Goal: Task Accomplishment & Management: Complete application form

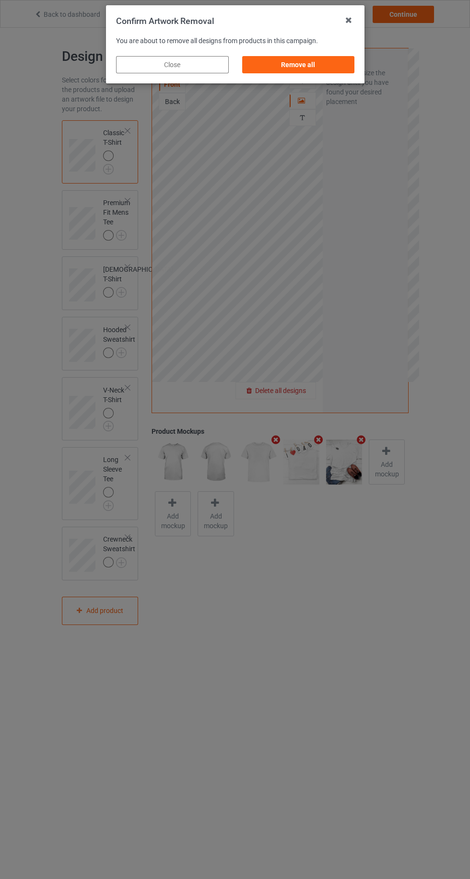
click at [316, 72] on div "Remove all" at bounding box center [298, 64] width 113 height 17
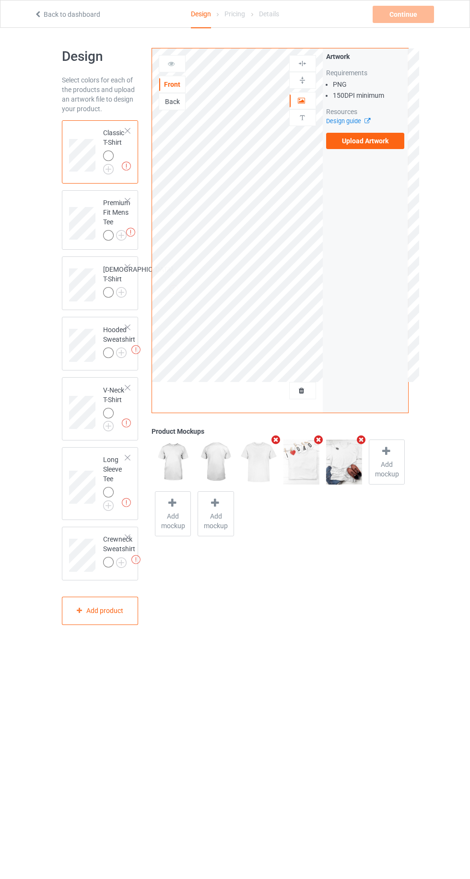
click at [383, 143] on label "Upload Artwork" at bounding box center [365, 141] width 79 height 16
click at [0, 0] on input "Upload Artwork" at bounding box center [0, 0] width 0 height 0
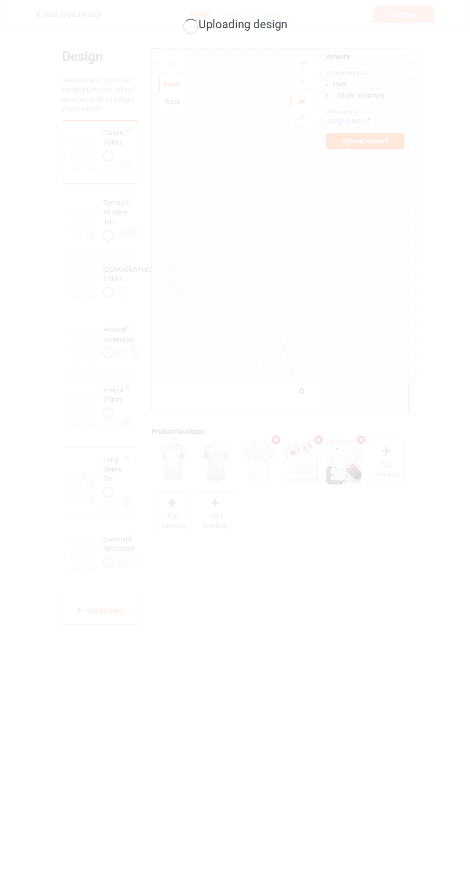
click at [275, 362] on div "Uploading design" at bounding box center [235, 439] width 470 height 879
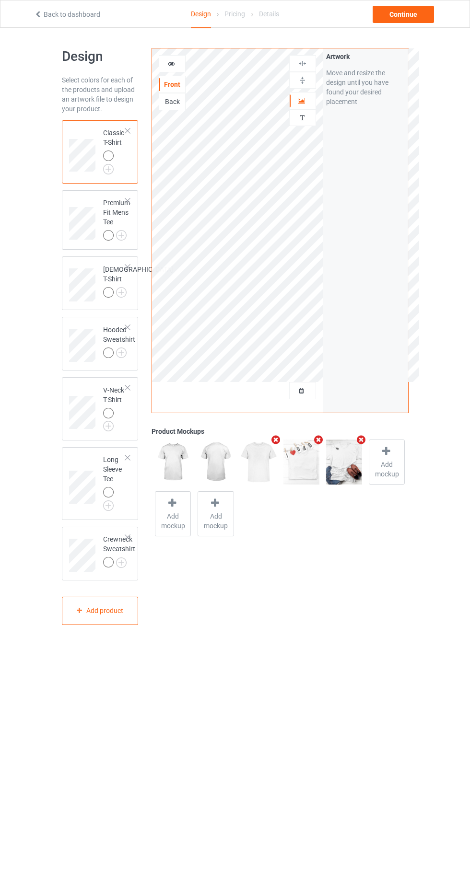
click at [0, 0] on img at bounding box center [0, 0] width 0 height 0
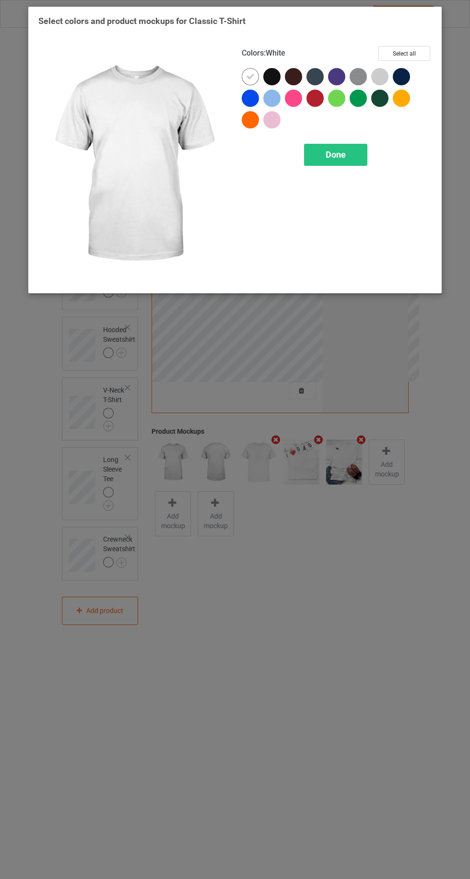
click at [381, 73] on div at bounding box center [379, 76] width 17 height 17
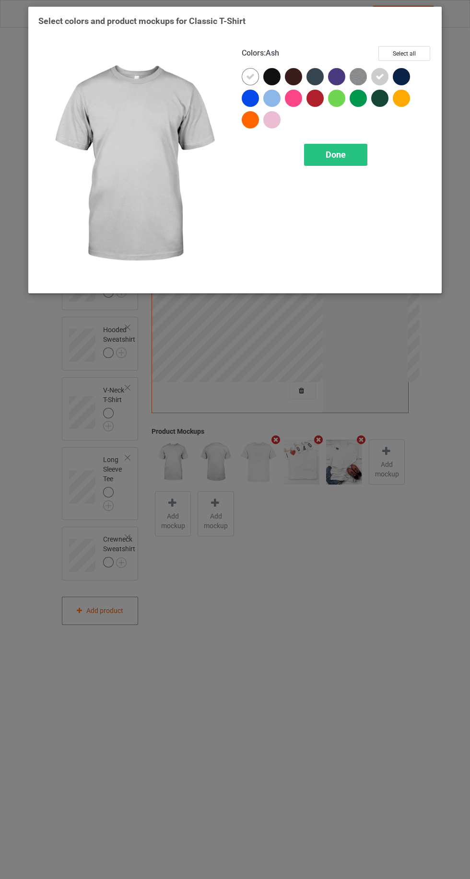
click at [323, 160] on div "Done" at bounding box center [335, 155] width 63 height 22
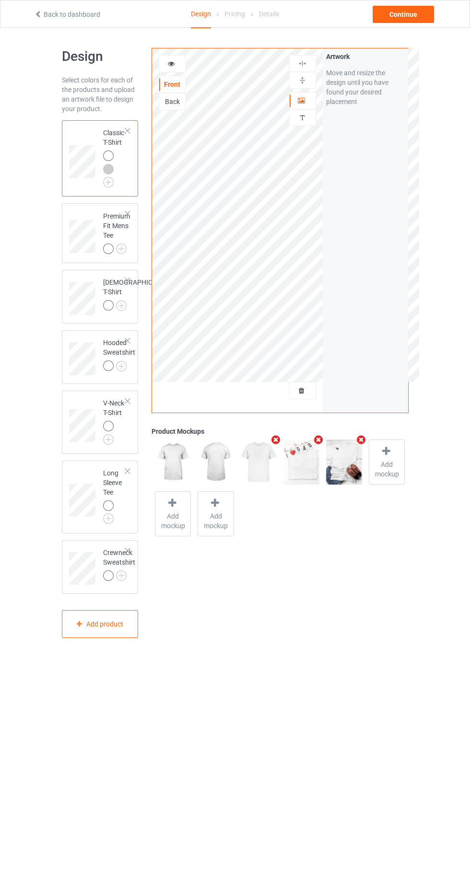
click at [0, 0] on img at bounding box center [0, 0] width 0 height 0
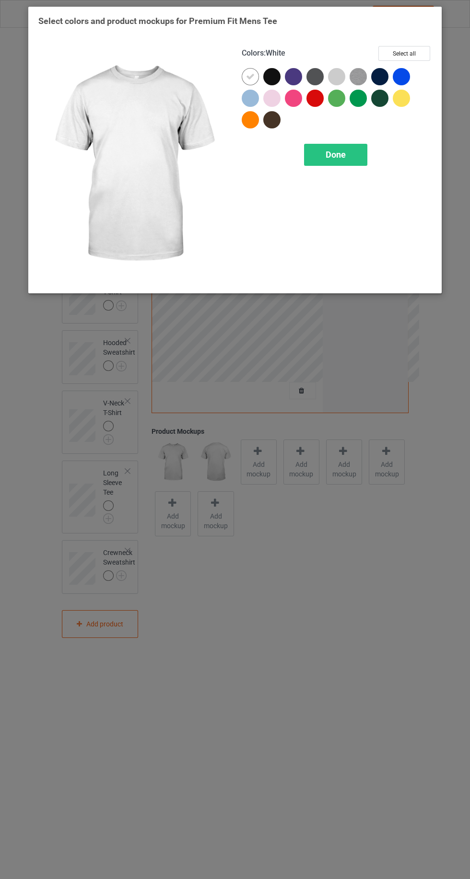
click at [333, 69] on div at bounding box center [336, 76] width 17 height 17
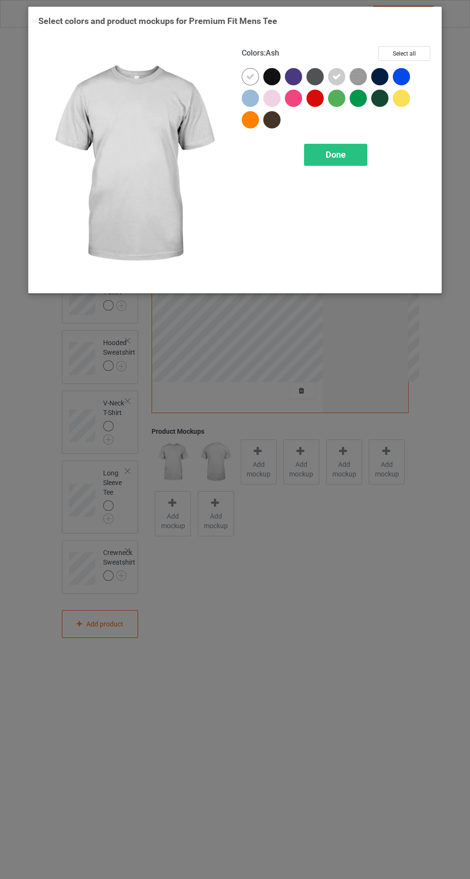
click at [333, 157] on span "Done" at bounding box center [335, 155] width 20 height 10
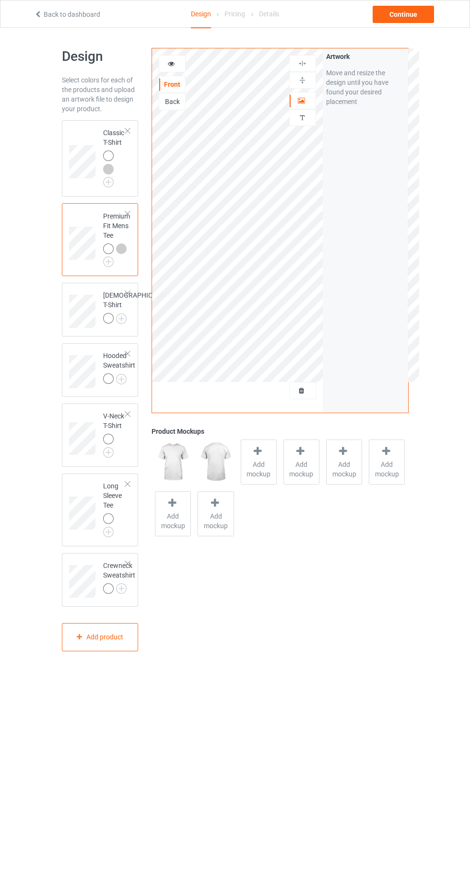
click at [0, 0] on img at bounding box center [0, 0] width 0 height 0
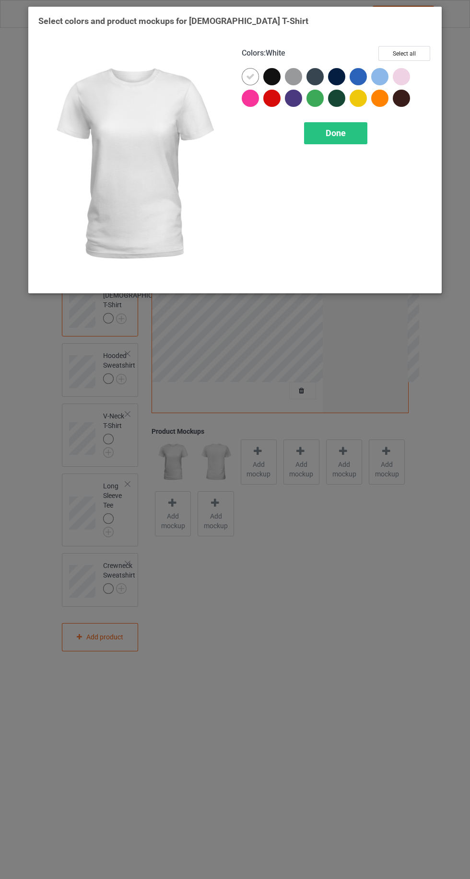
click at [334, 135] on span "Done" at bounding box center [335, 133] width 20 height 10
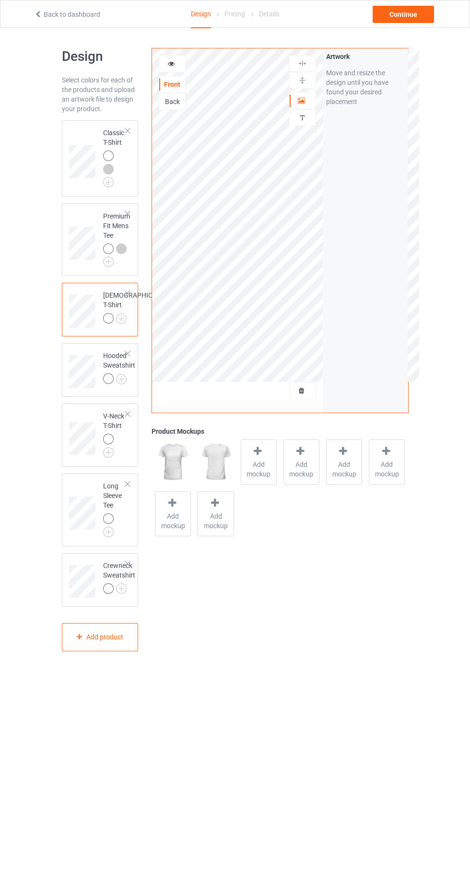
click at [0, 0] on img at bounding box center [0, 0] width 0 height 0
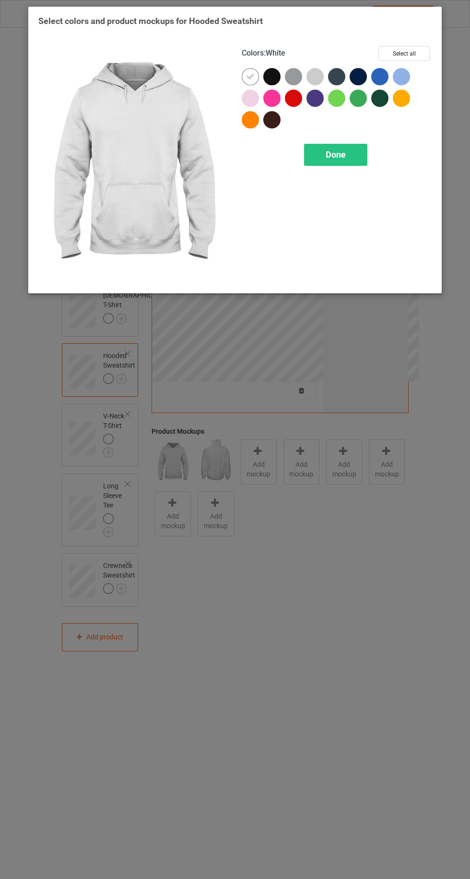
click at [319, 69] on div at bounding box center [314, 76] width 17 height 17
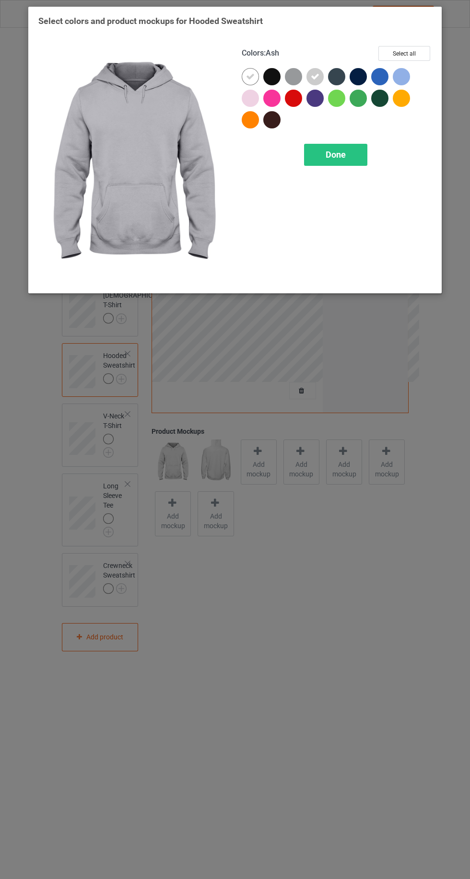
click at [327, 160] on div "Done" at bounding box center [335, 155] width 63 height 22
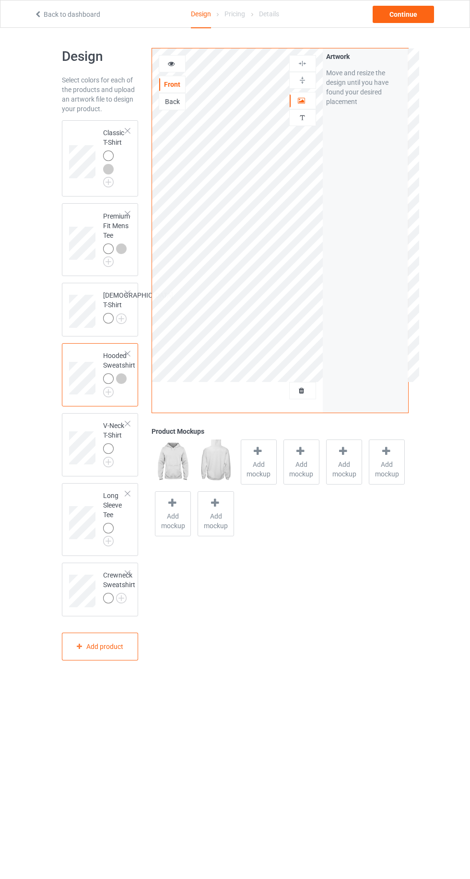
click at [0, 0] on img at bounding box center [0, 0] width 0 height 0
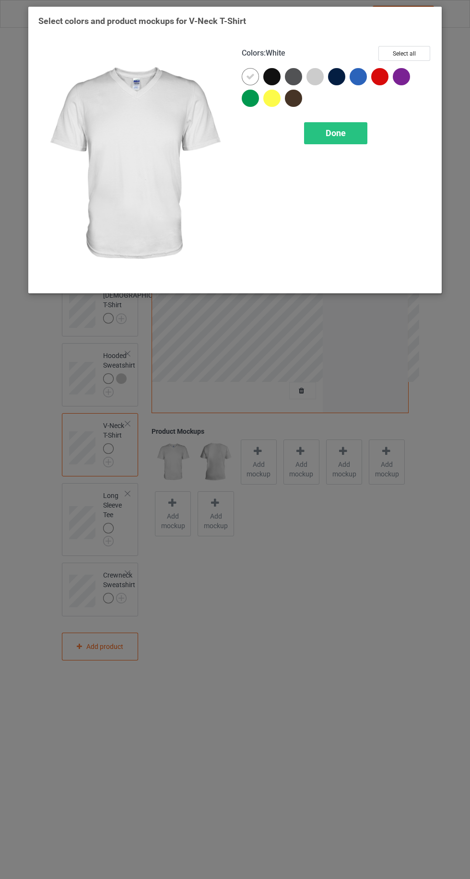
click at [311, 79] on div at bounding box center [314, 76] width 17 height 17
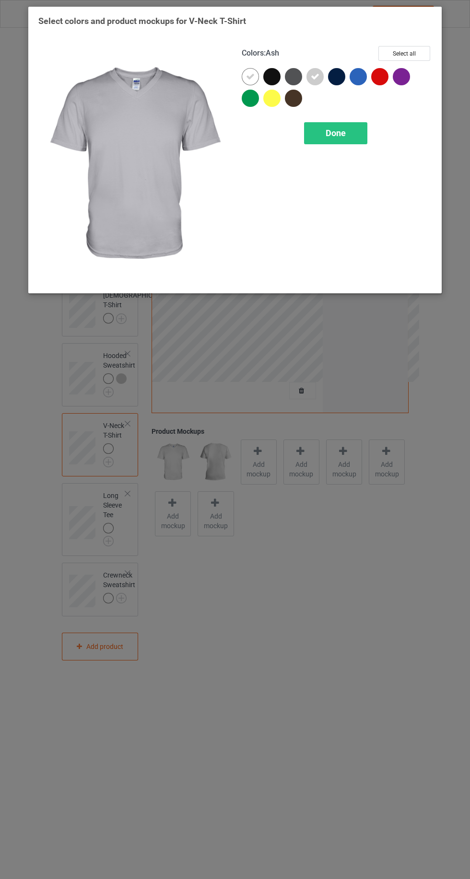
click at [335, 132] on span "Done" at bounding box center [335, 133] width 20 height 10
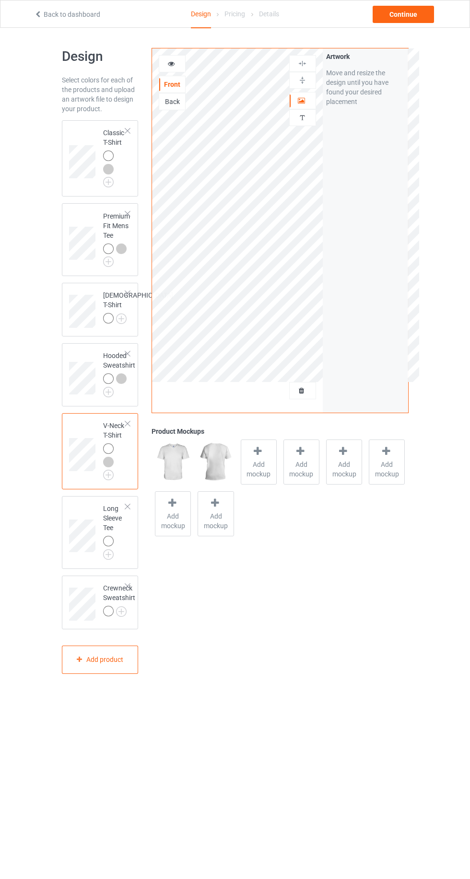
click at [0, 0] on img at bounding box center [0, 0] width 0 height 0
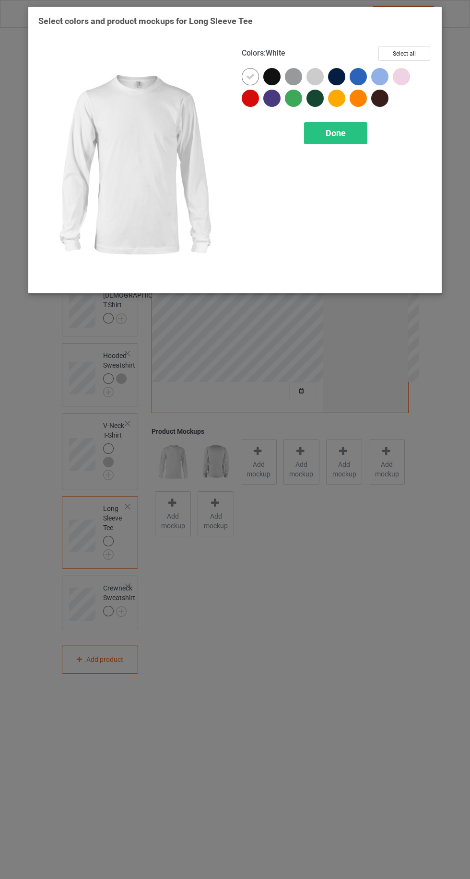
click at [309, 72] on div at bounding box center [314, 76] width 17 height 17
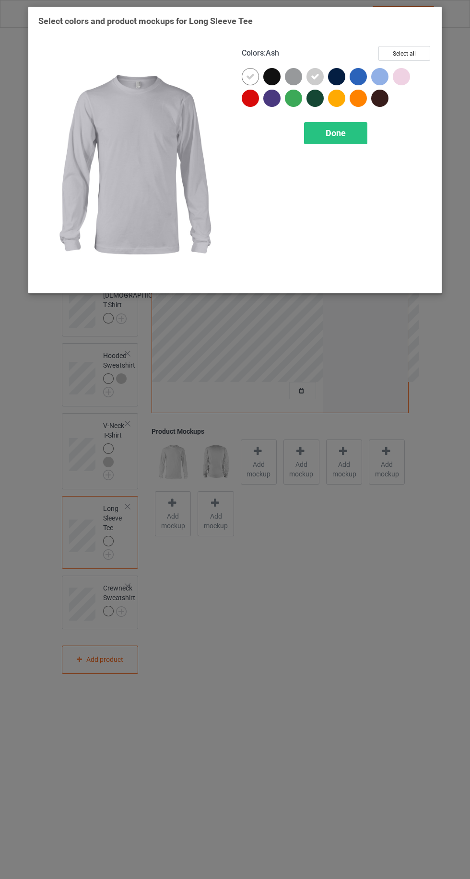
click at [336, 138] on div "Done" at bounding box center [335, 133] width 63 height 22
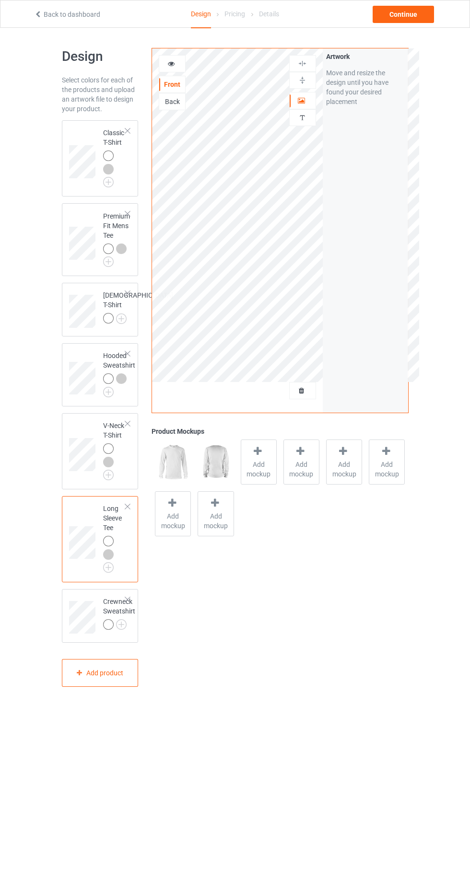
click at [114, 154] on div at bounding box center [109, 156] width 13 height 13
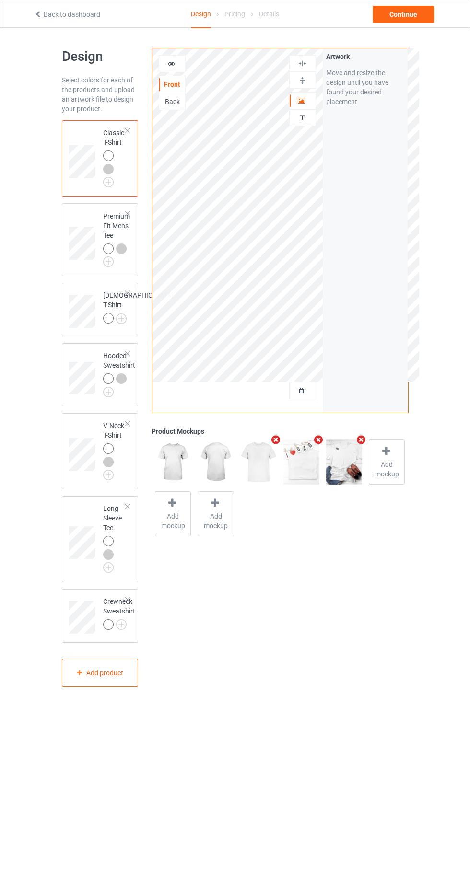
click at [170, 62] on icon at bounding box center [171, 62] width 8 height 7
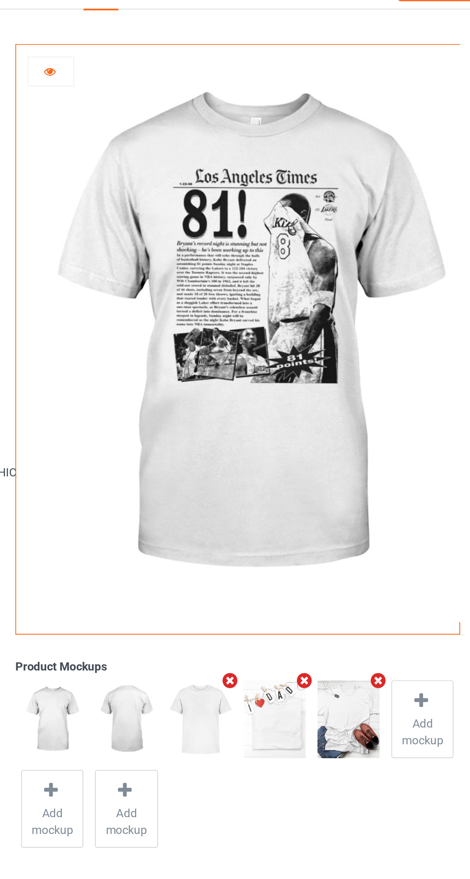
click at [179, 66] on div at bounding box center [172, 64] width 26 height 10
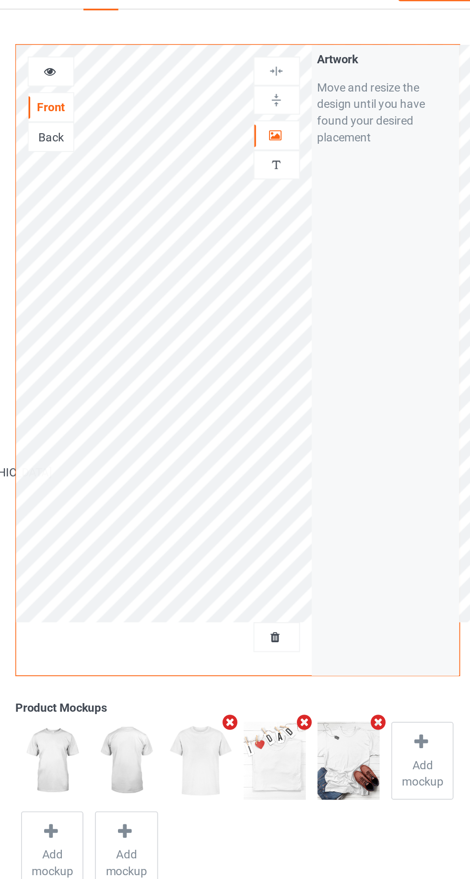
click at [301, 100] on icon at bounding box center [302, 99] width 8 height 7
click at [173, 64] on icon at bounding box center [171, 62] width 8 height 7
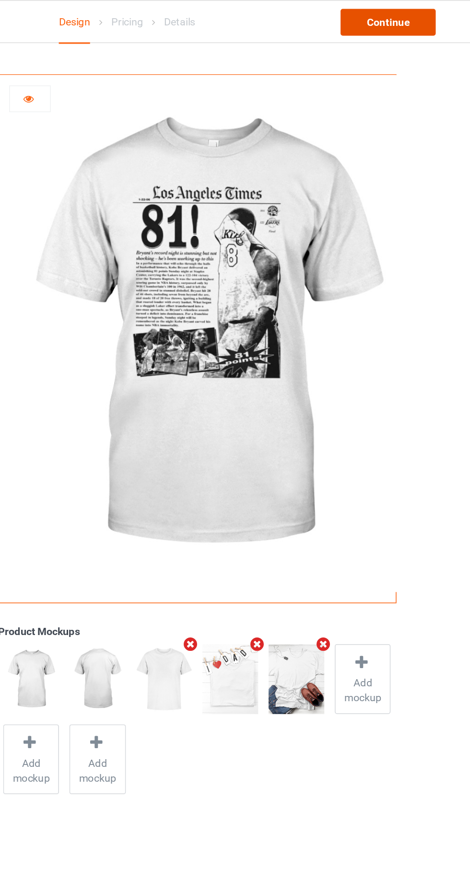
click at [408, 14] on div "Continue" at bounding box center [402, 14] width 61 height 17
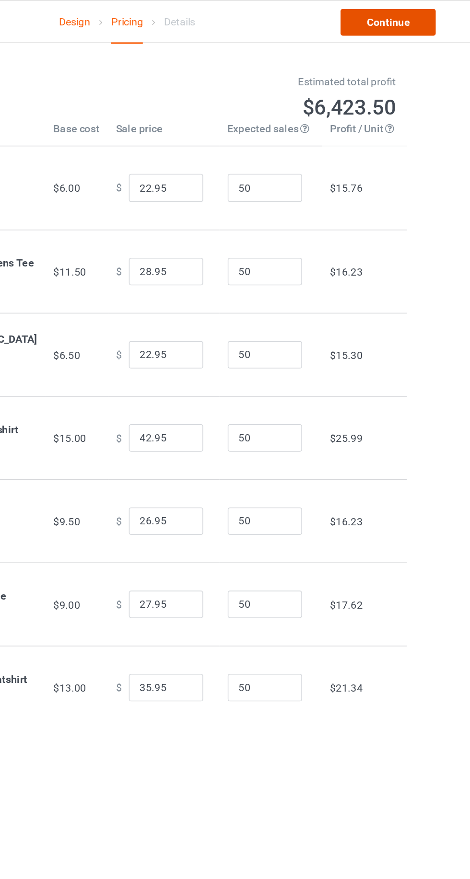
click at [410, 19] on link "Continue" at bounding box center [402, 14] width 61 height 17
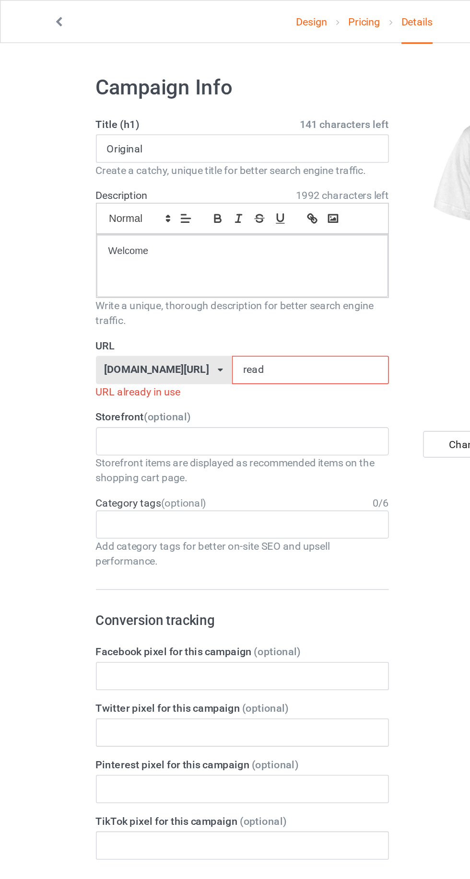
click at [193, 240] on input "read" at bounding box center [200, 239] width 101 height 18
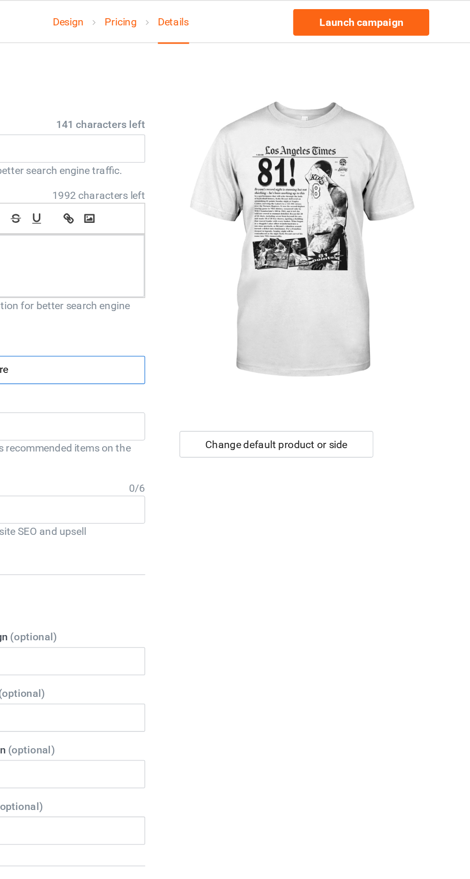
type input "r"
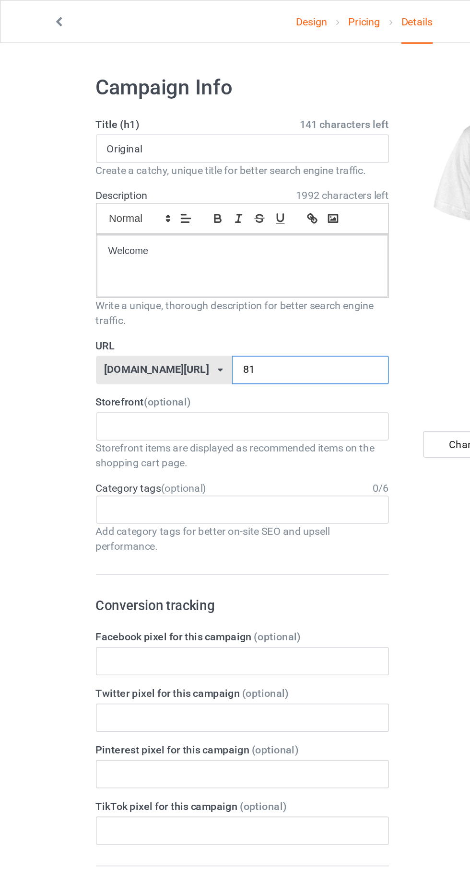
type input "818"
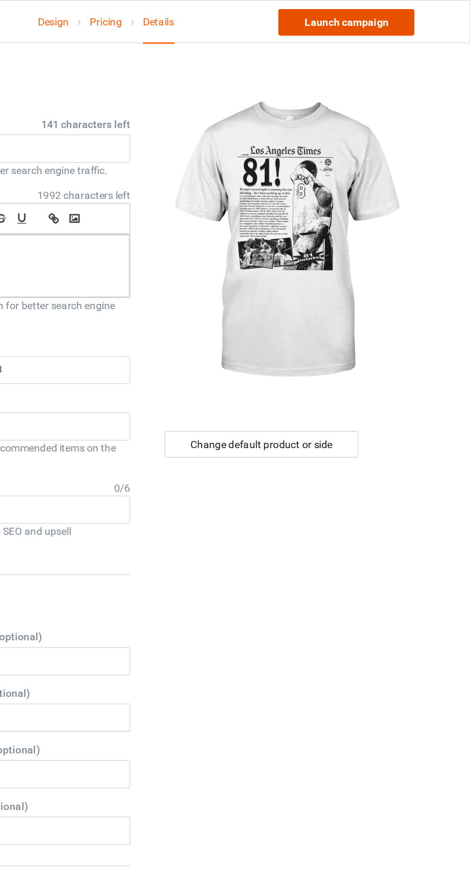
click at [403, 17] on link "Launch campaign" at bounding box center [390, 14] width 88 height 17
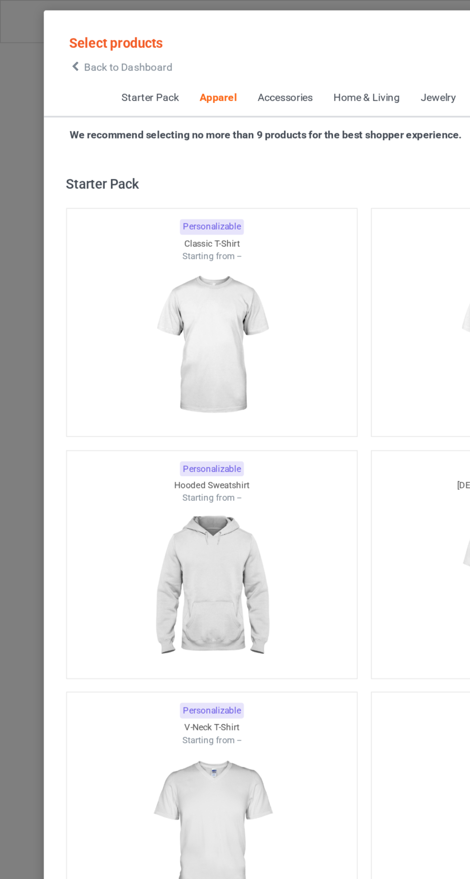
scroll to position [513, 0]
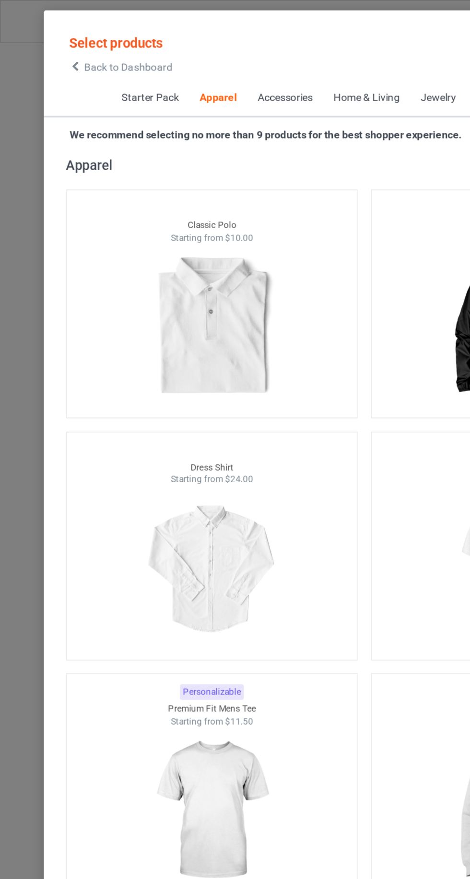
click at [51, 42] on icon at bounding box center [49, 43] width 8 height 7
